Goal: Information Seeking & Learning: Learn about a topic

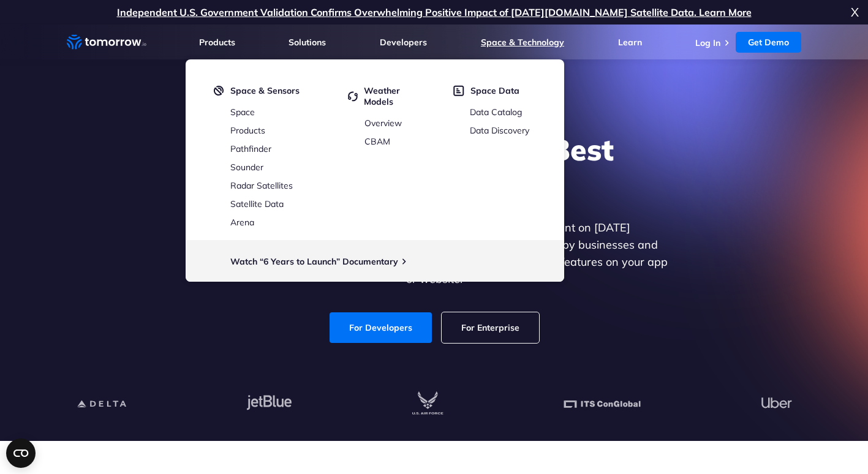
drag, startPoint x: 0, startPoint y: 0, endPoint x: 534, endPoint y: 45, distance: 535.9
click at [534, 45] on link "Space & Technology" at bounding box center [522, 42] width 83 height 11
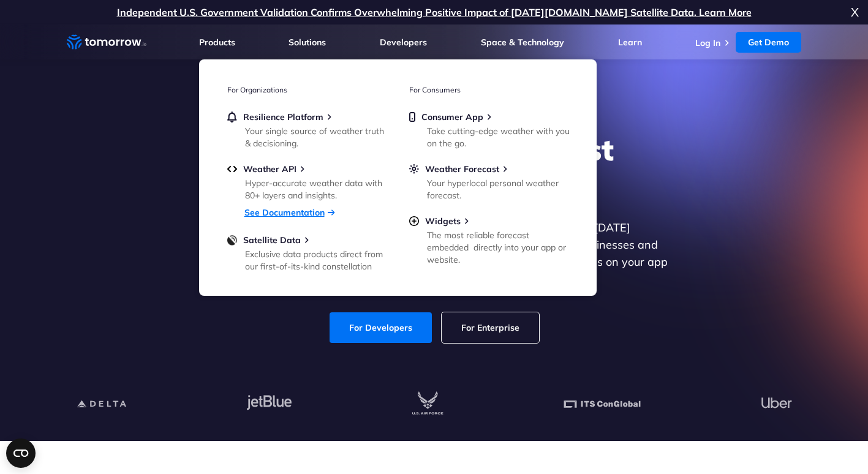
click at [299, 210] on link "See Documentation" at bounding box center [284, 212] width 80 height 11
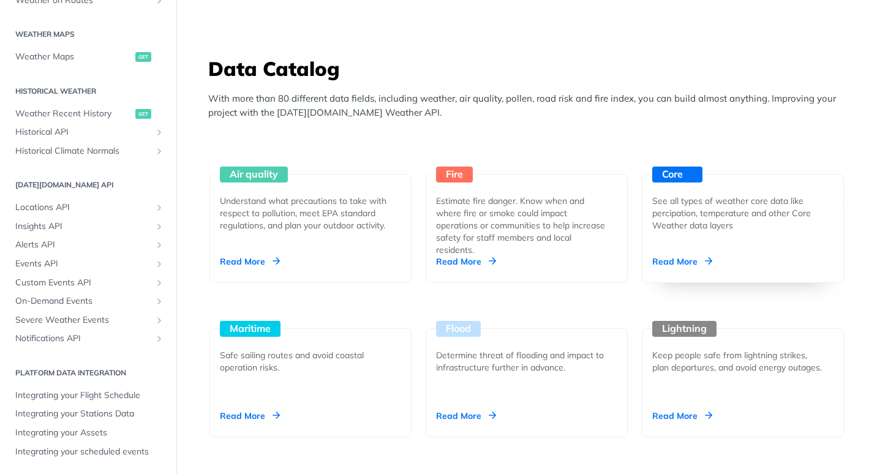
scroll to position [1102, 0]
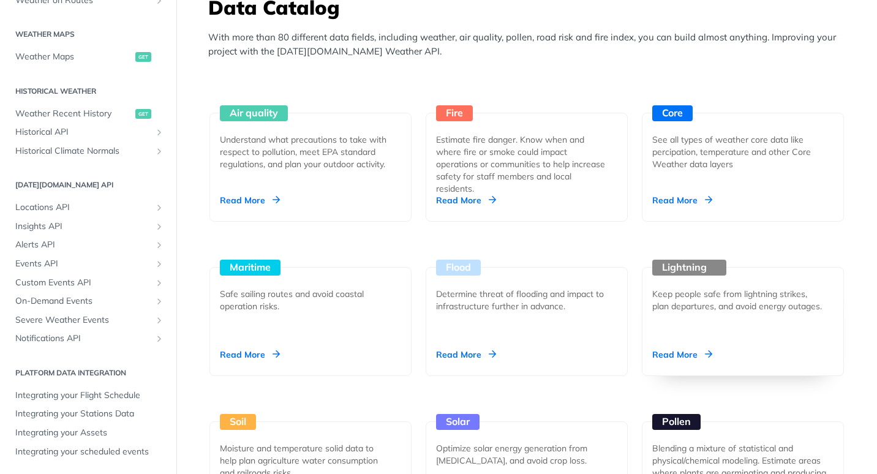
click at [688, 352] on div "Read More" at bounding box center [682, 354] width 60 height 12
click at [229, 359] on div "Read More" at bounding box center [250, 354] width 60 height 12
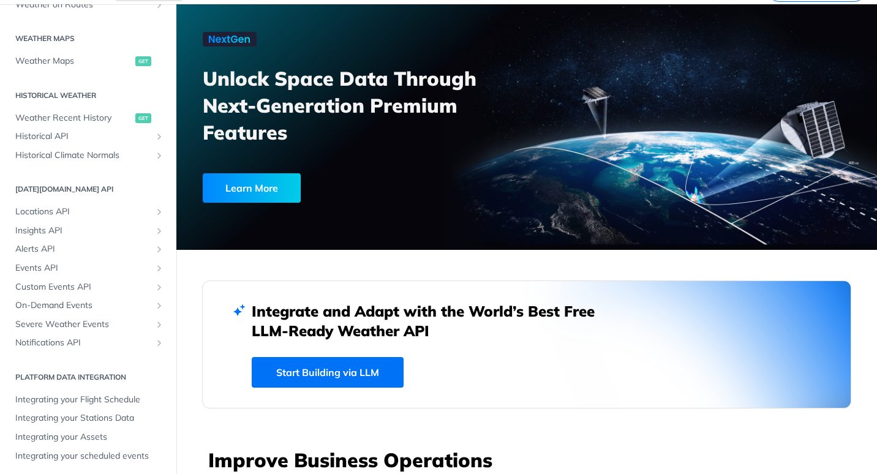
scroll to position [0, 0]
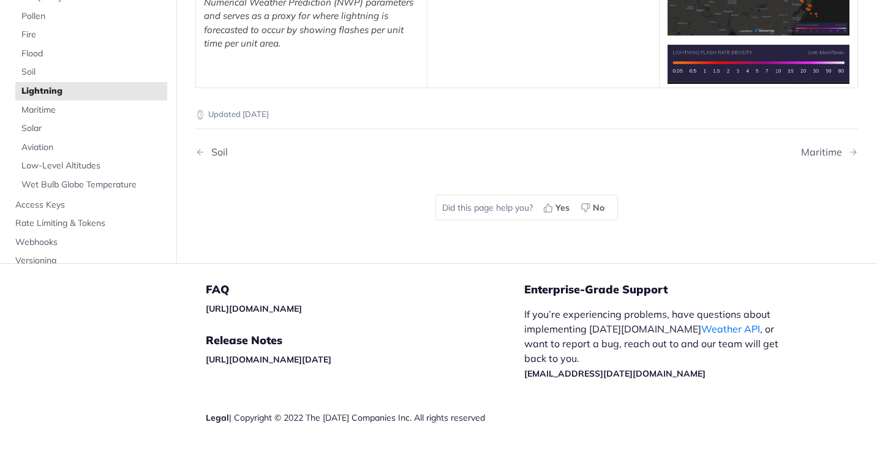
scroll to position [306, 0]
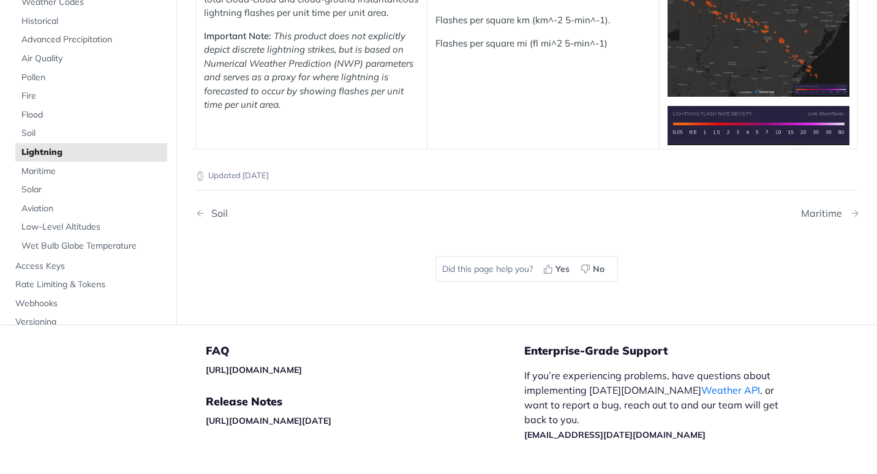
click at [805, 213] on div "Maritime" at bounding box center [824, 214] width 47 height 12
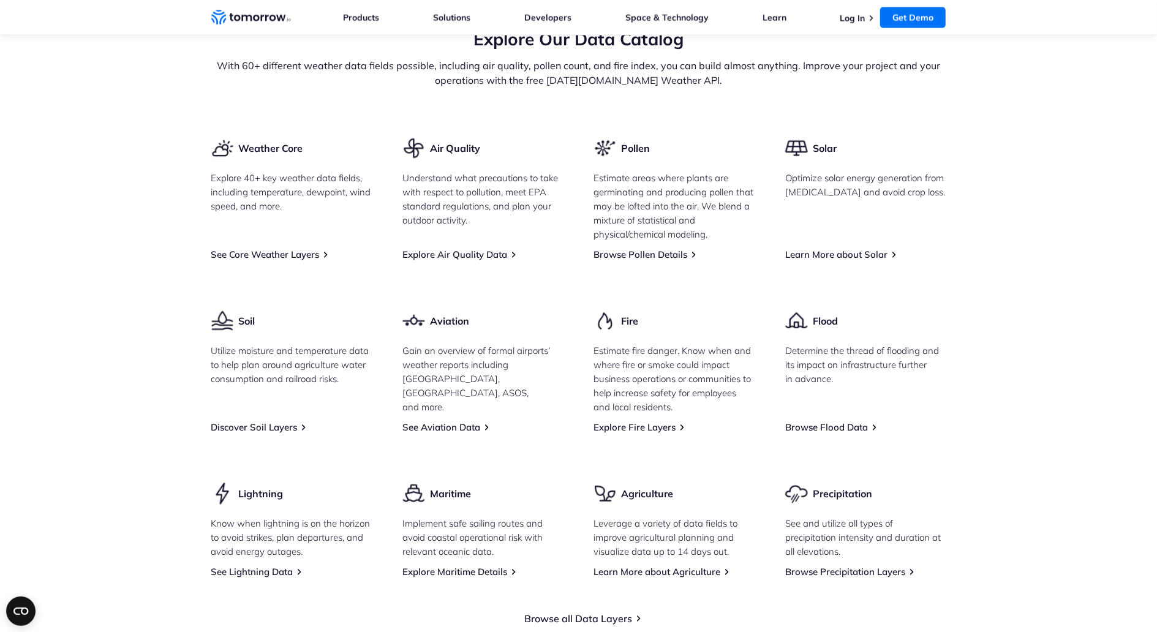
scroll to position [1552, 0]
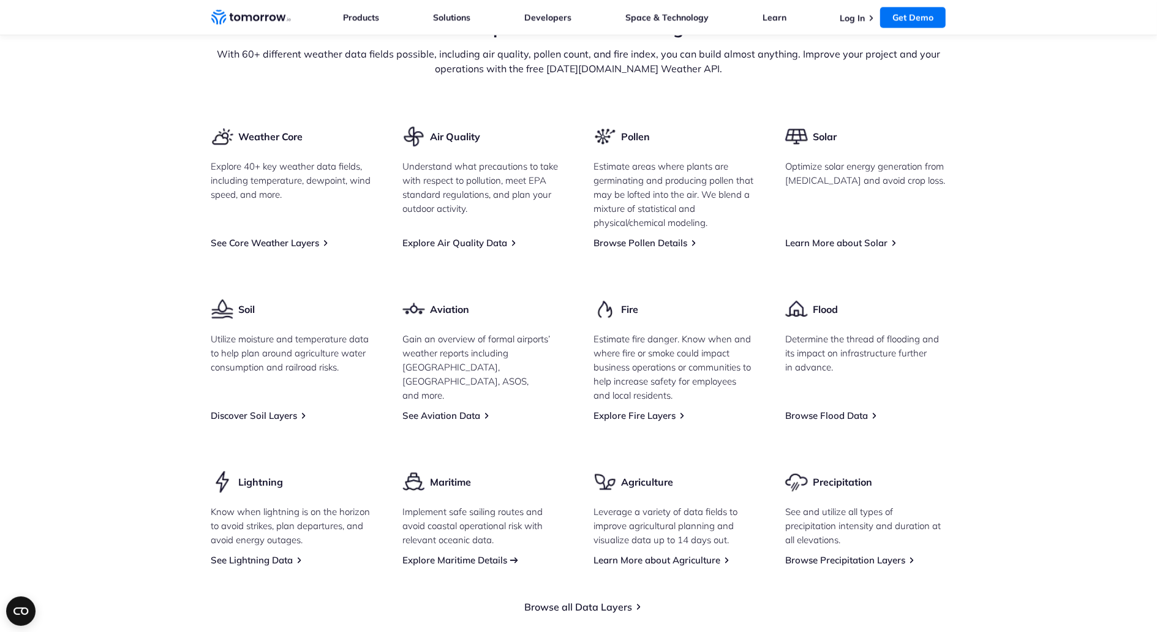
click at [448, 554] on link "Explore Maritime Details" at bounding box center [454, 560] width 105 height 12
